Goal: Check status: Verify the current state of an ongoing process or item

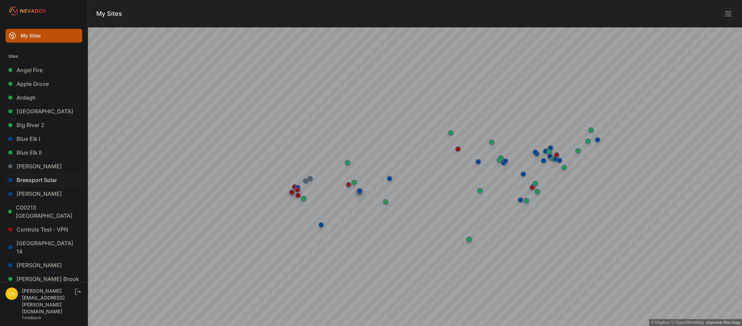
click at [35, 179] on link "Breesport Solar" at bounding box center [44, 180] width 77 height 14
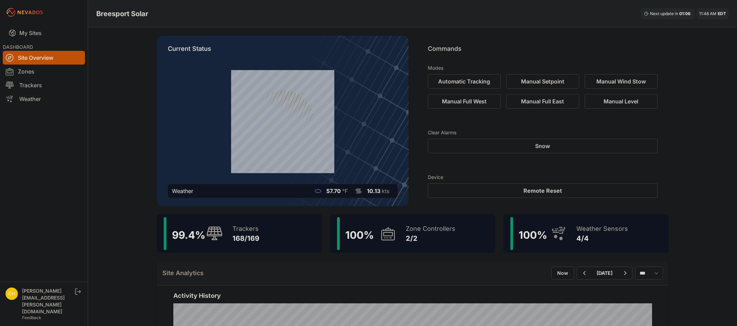
click at [419, 241] on div "2/2" at bounding box center [431, 239] width 50 height 10
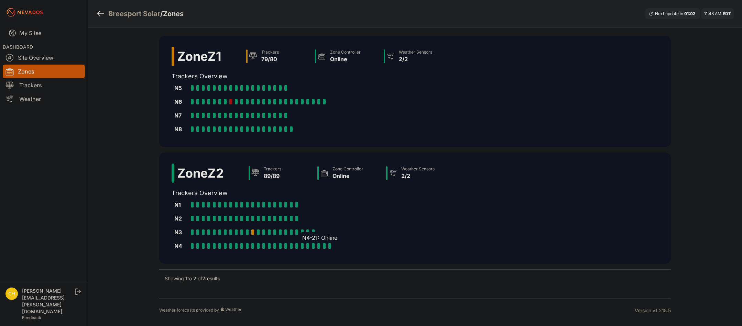
click at [301, 249] on div at bounding box center [302, 247] width 3 height 6
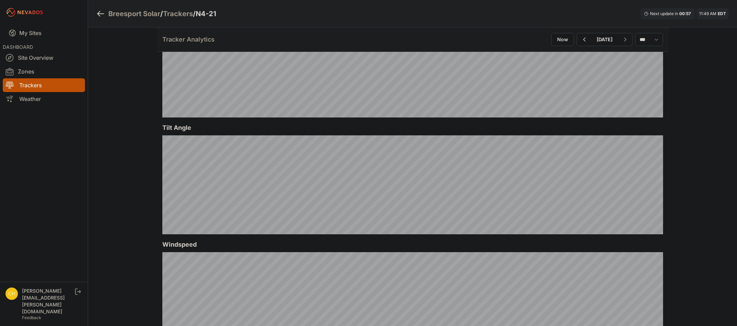
scroll to position [241, 0]
